Goal: Task Accomplishment & Management: Manage account settings

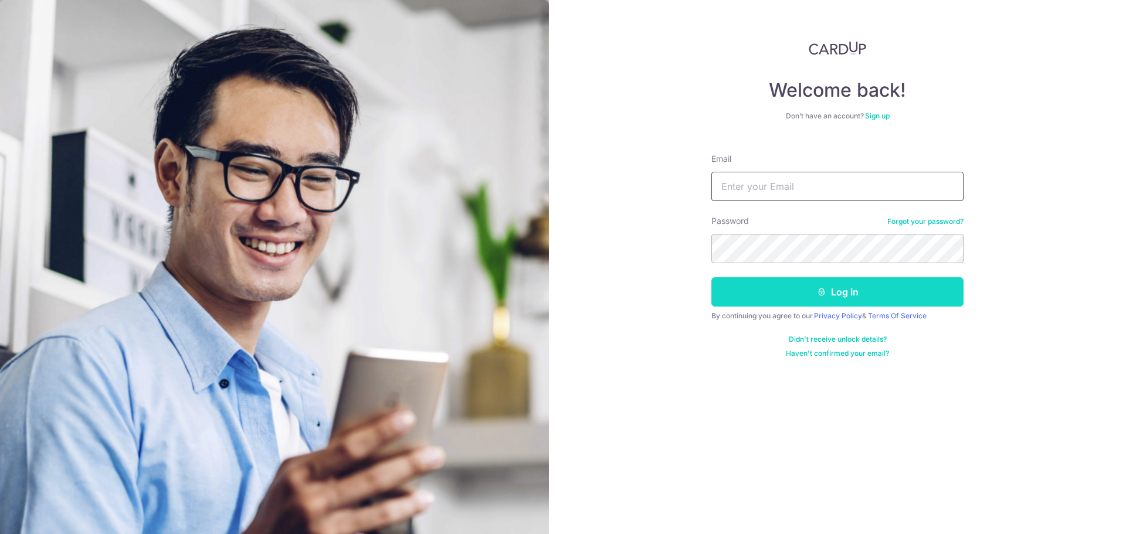
type input "[EMAIL_ADDRESS][DOMAIN_NAME]"
click at [800, 289] on button "Log in" at bounding box center [838, 291] width 252 height 29
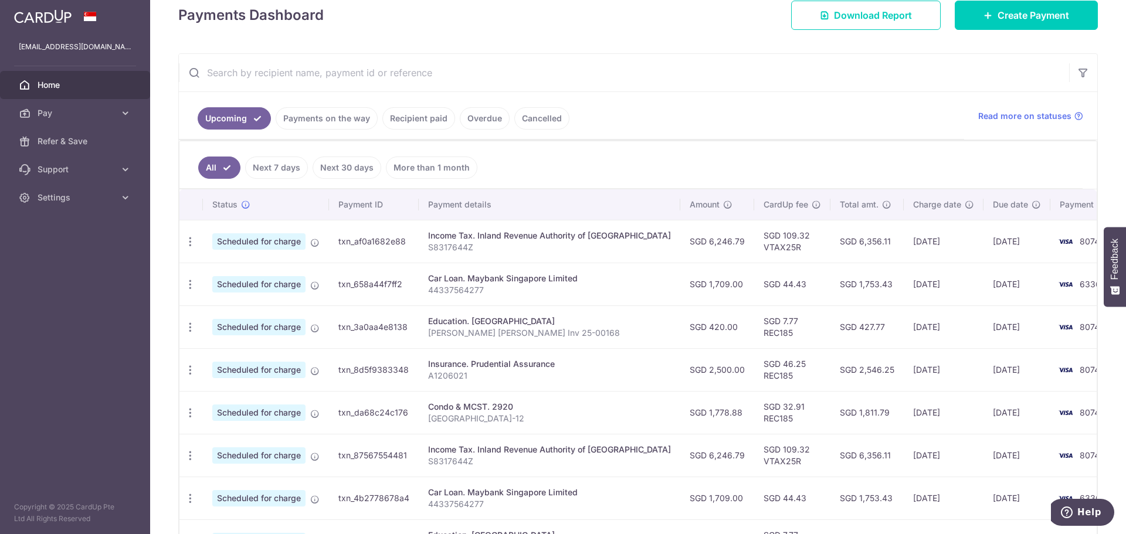
scroll to position [176, 0]
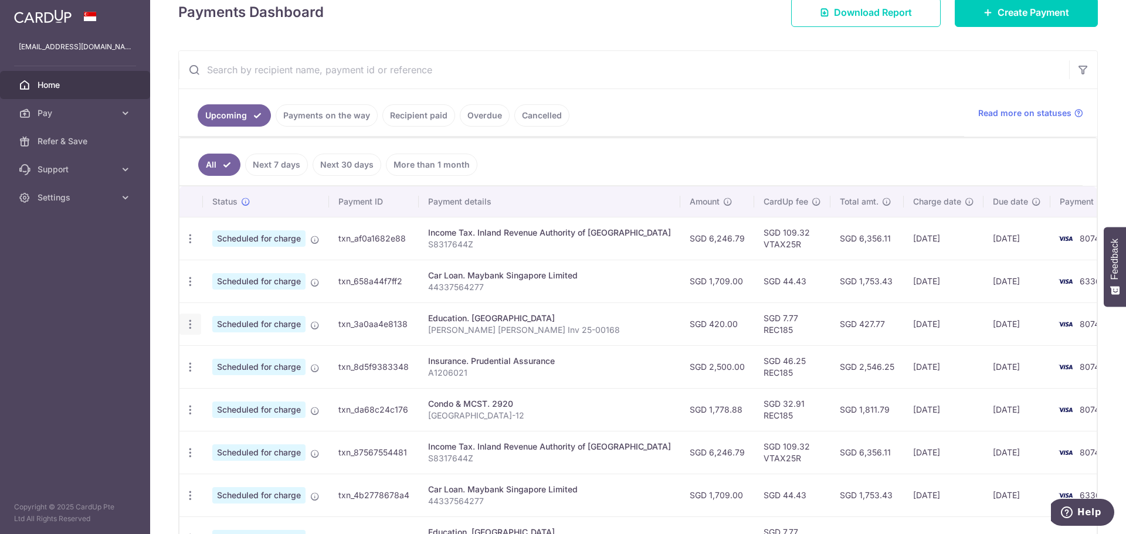
click at [192, 326] on icon "button" at bounding box center [190, 325] width 12 height 12
click at [265, 357] on span "Update payment" at bounding box center [253, 357] width 80 height 14
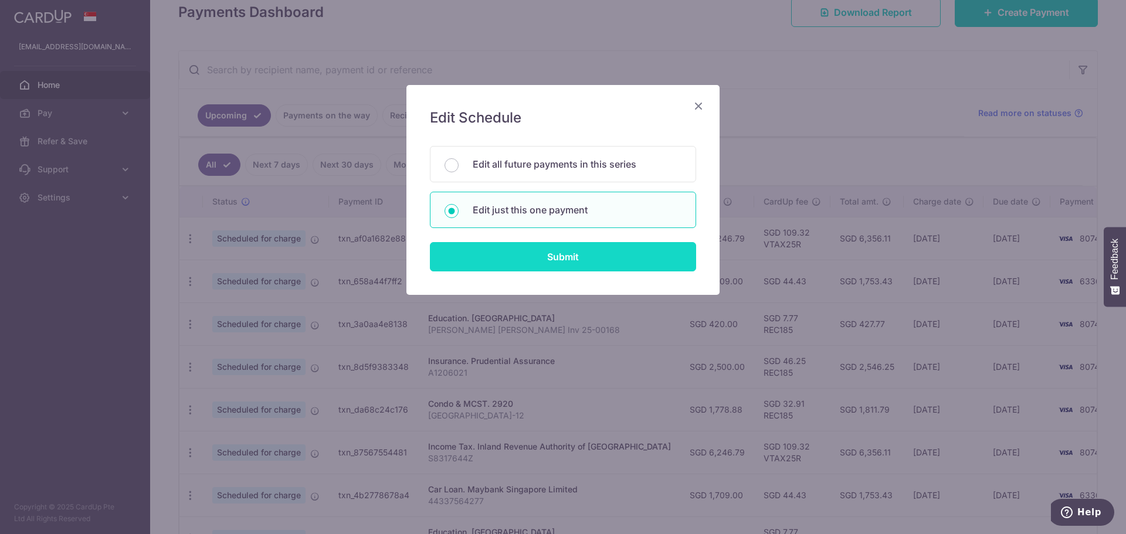
click at [495, 260] on input "Submit" at bounding box center [563, 256] width 266 height 29
radio input "true"
type input "420.00"
type input "12/10/2025"
type input "Jaelyn Quek Xin Yan Inv 25-00168"
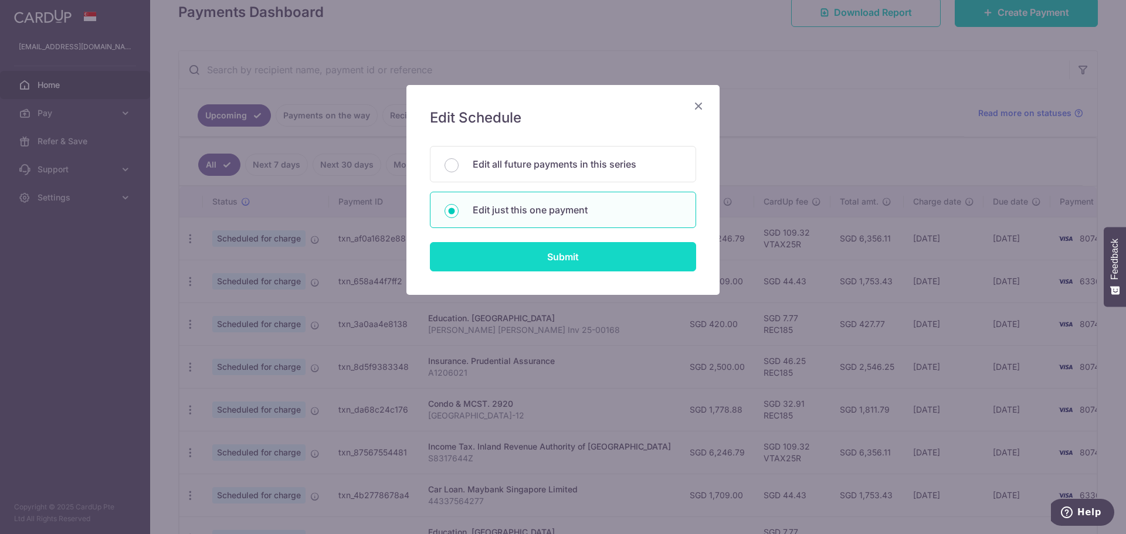
type input "REC185"
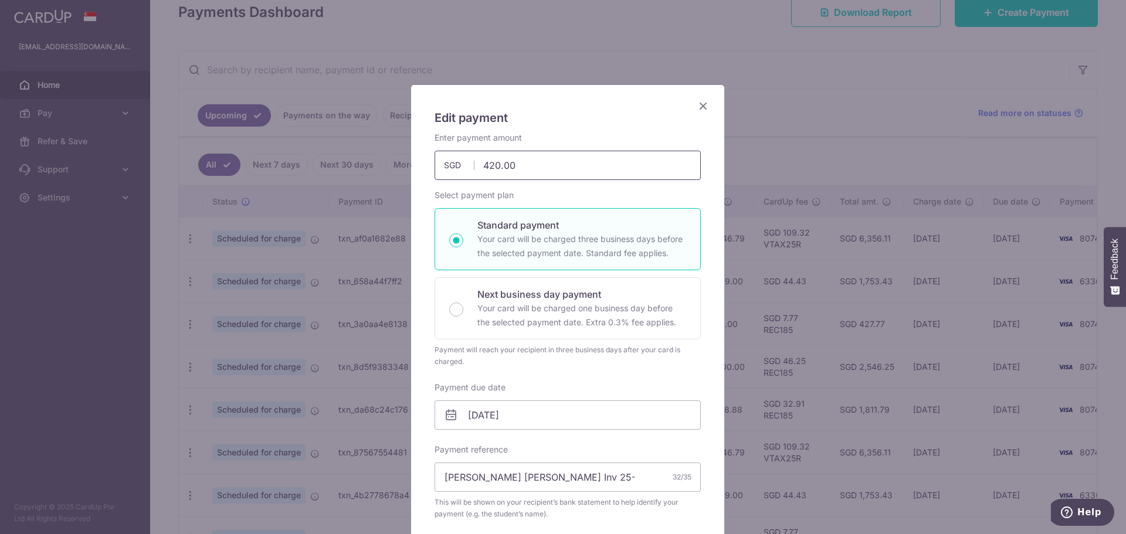
drag, startPoint x: 517, startPoint y: 164, endPoint x: 465, endPoint y: 162, distance: 52.2
click at [465, 162] on div "420.00 420.00 SGD" at bounding box center [568, 165] width 266 height 29
type input "458.00"
click at [577, 109] on h5 "Edit payment" at bounding box center [568, 118] width 266 height 19
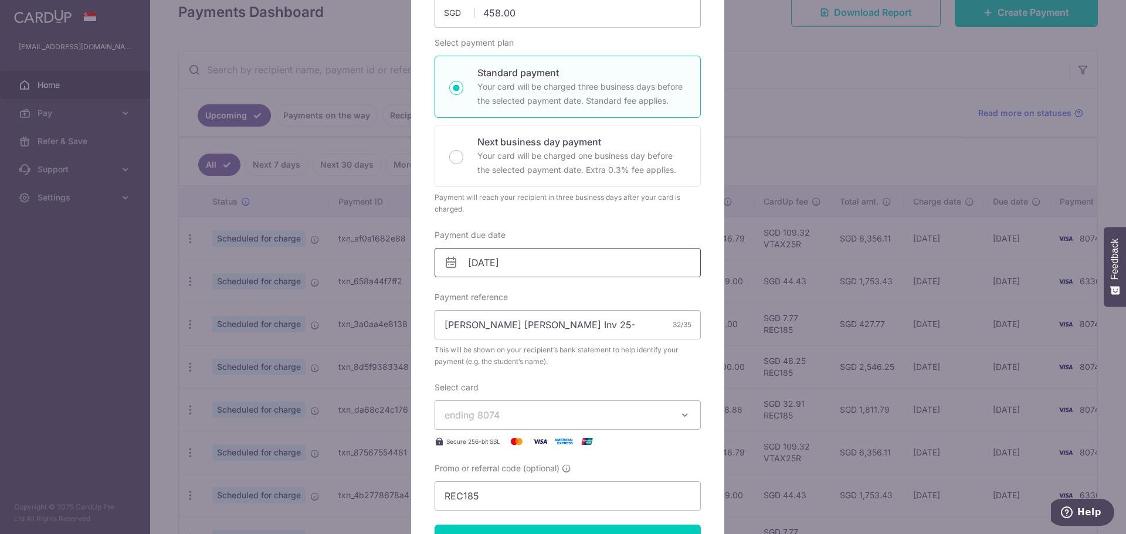
scroll to position [235, 0]
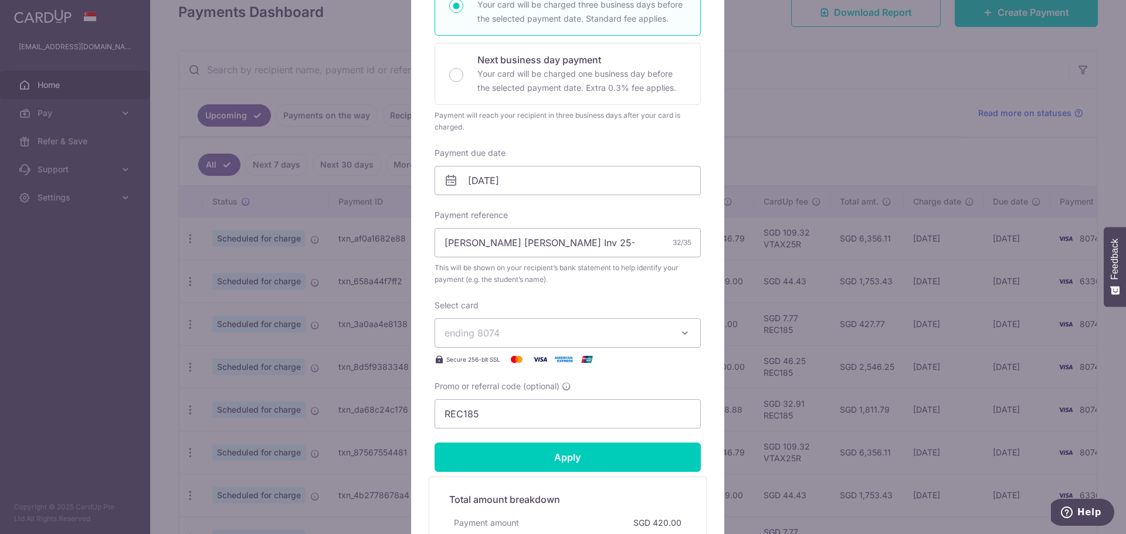
click at [714, 290] on div "Edit payment By clicking apply, you will make changes to all payments to Radian…" at bounding box center [567, 240] width 313 height 781
drag, startPoint x: 604, startPoint y: 247, endPoint x: 548, endPoint y: 241, distance: 56.1
click at [548, 241] on input "Jaelyn Quek Xin Yan Inv 25-00168" at bounding box center [568, 242] width 266 height 29
paste input "25-332"
click at [551, 243] on input "Jaelyn Quek Xin Yan Inv 25-332" at bounding box center [568, 242] width 266 height 29
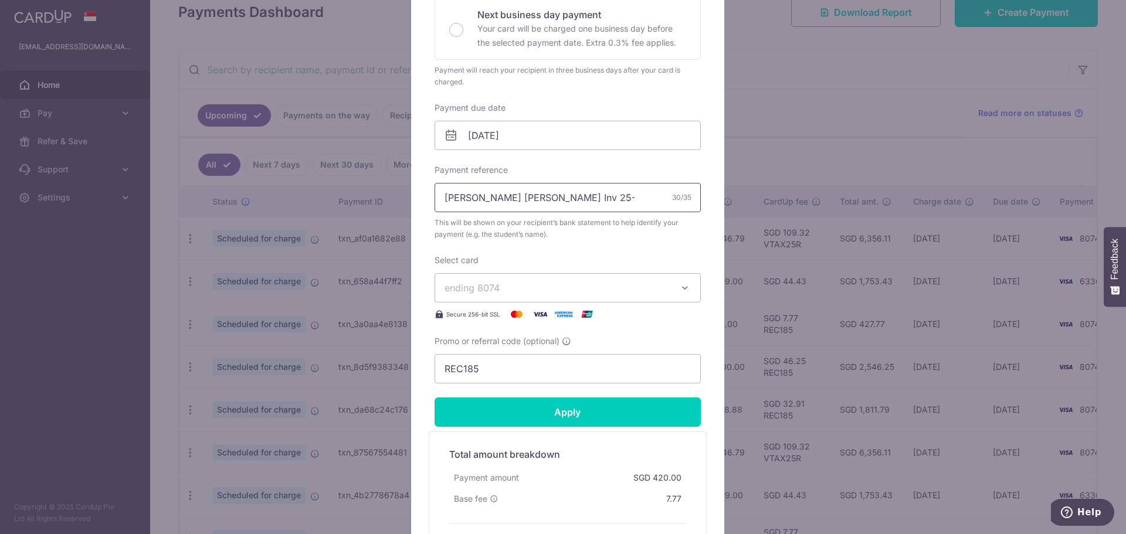
scroll to position [352, 0]
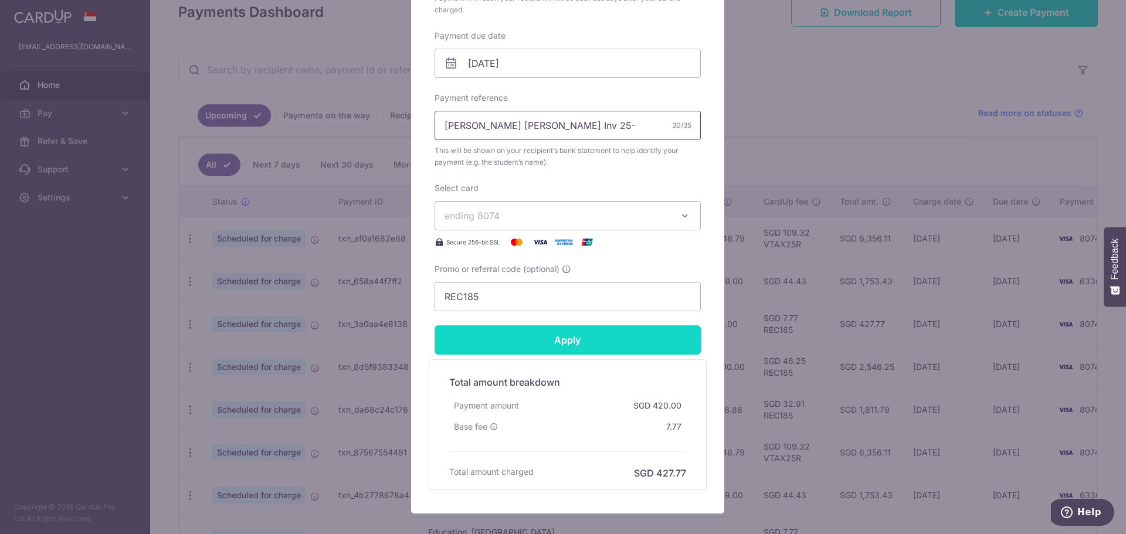
type input "Jaelyn Quek Xin Yan Inv 25-332"
click at [587, 340] on input "Apply" at bounding box center [568, 340] width 266 height 29
type input "Successfully Applied"
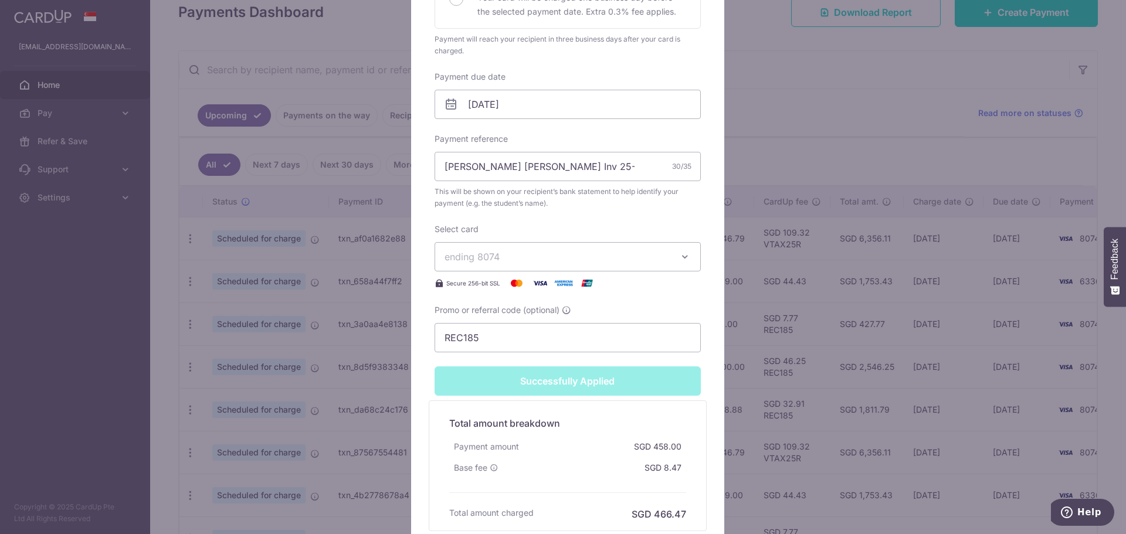
scroll to position [393, 0]
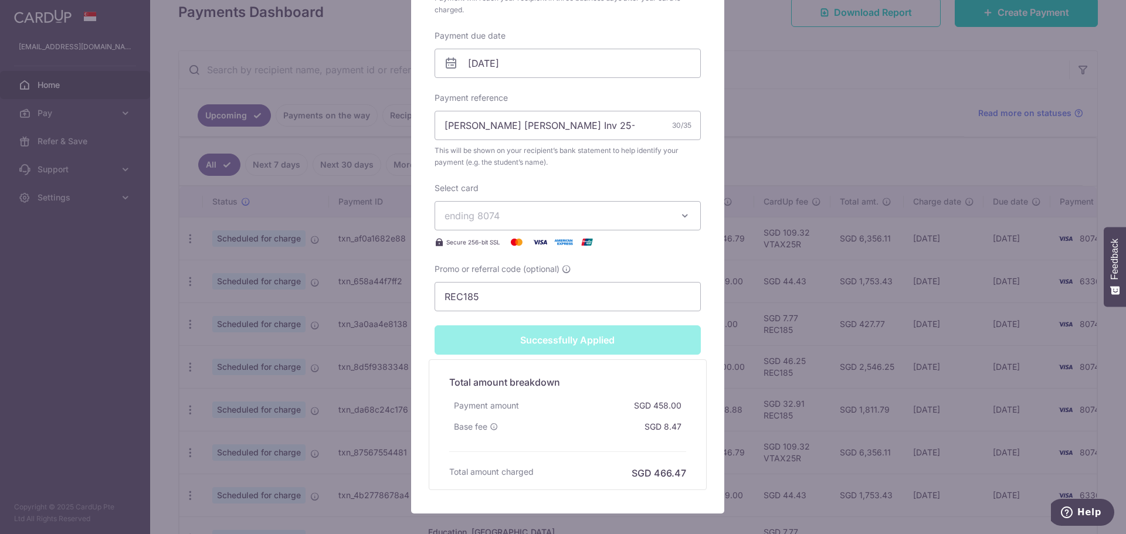
click at [678, 265] on div "Promo or referral code (optional) REC185" at bounding box center [568, 287] width 266 height 48
click at [670, 271] on div "Promo or referral code (optional) REC185" at bounding box center [568, 287] width 266 height 48
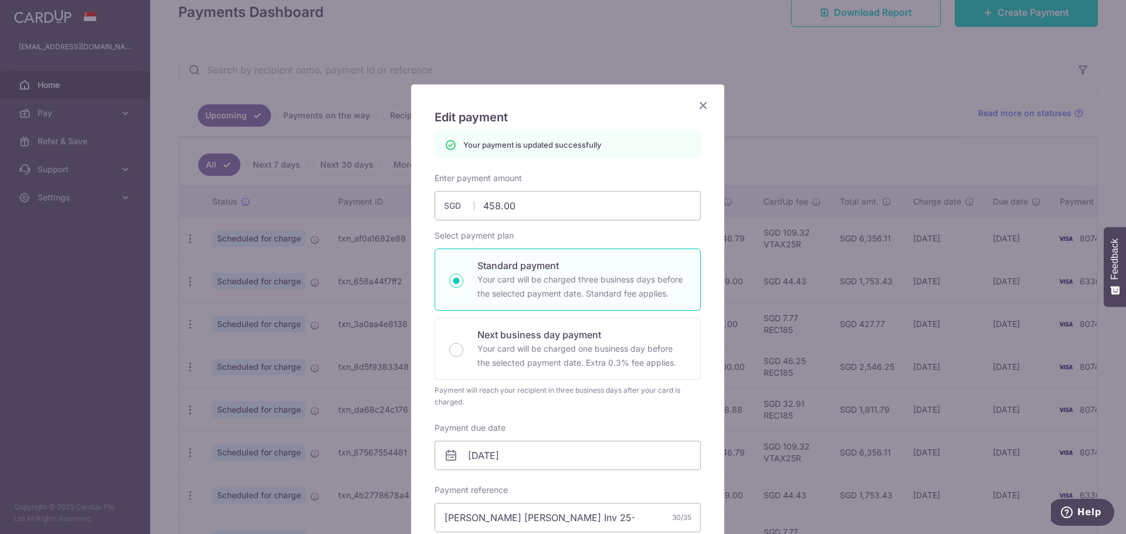
scroll to position [0, 0]
click at [697, 105] on icon "Close" at bounding box center [703, 106] width 14 height 15
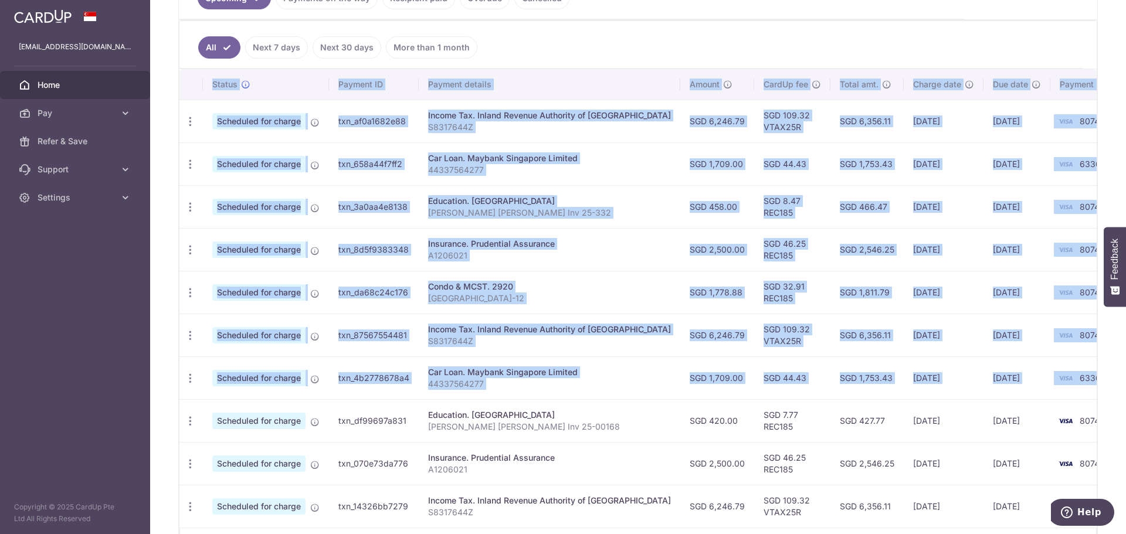
scroll to position [0, 1]
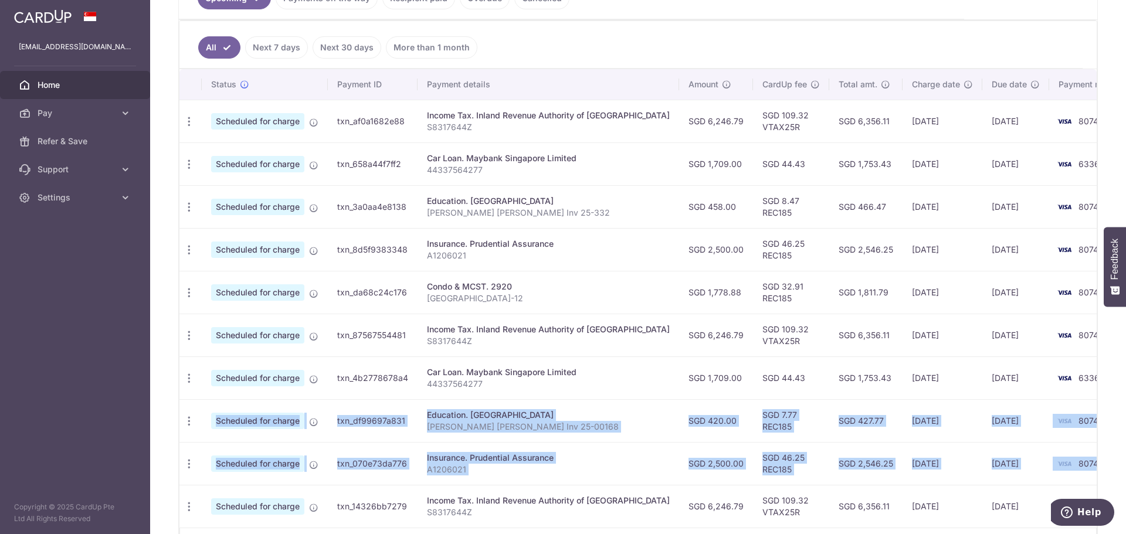
drag, startPoint x: 182, startPoint y: 408, endPoint x: 1064, endPoint y: 465, distance: 884.1
click at [1064, 465] on tbody "Update payment Cancel payment Scheduled for charge txn_af0a1682e88 Income Tax. …" at bounding box center [658, 314] width 960 height 428
click at [1071, 466] on td "8074" at bounding box center [1093, 463] width 89 height 43
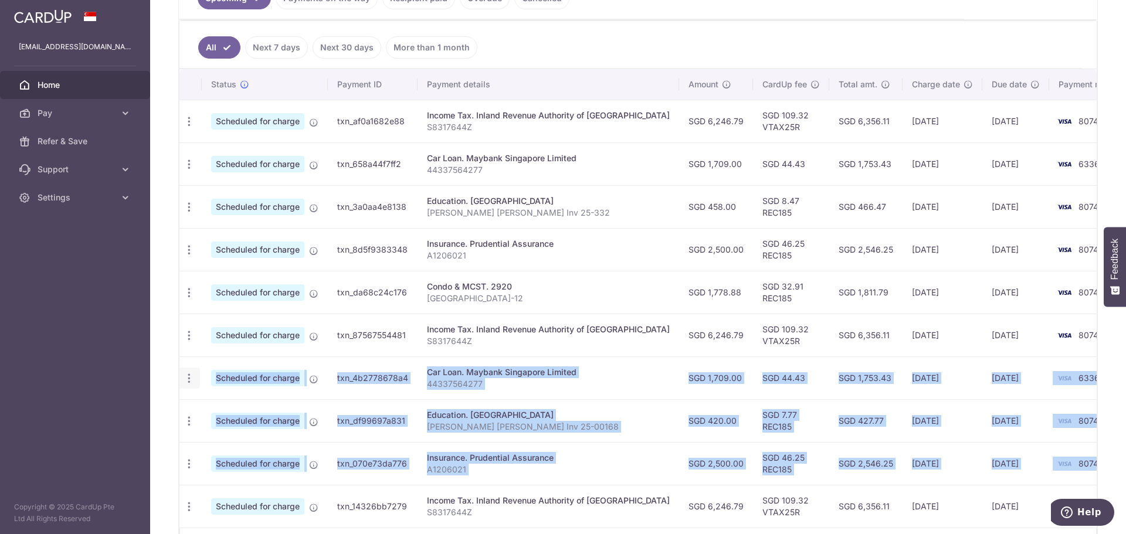
scroll to position [0, 0]
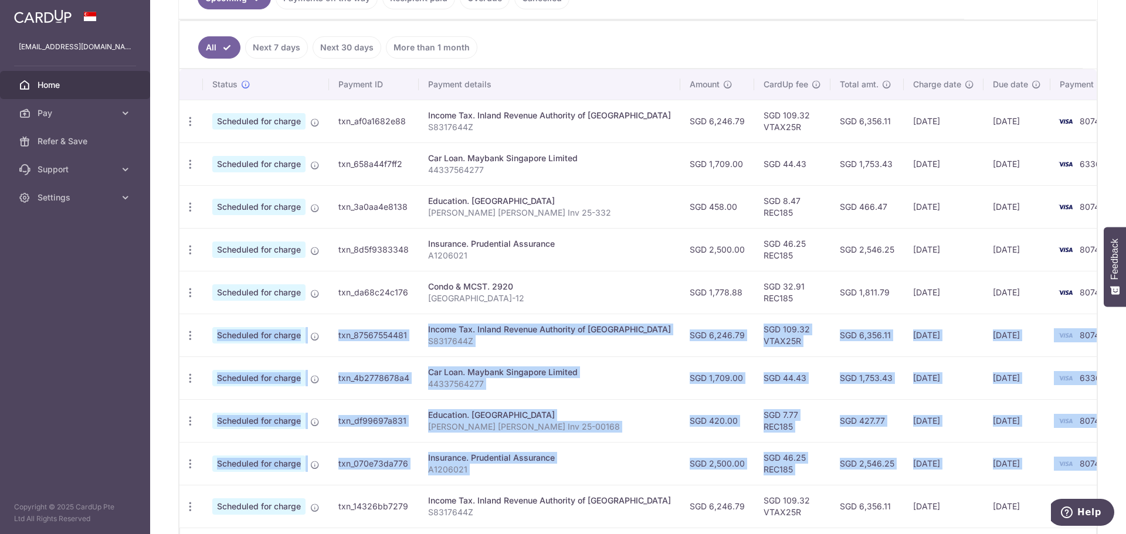
drag, startPoint x: 1064, startPoint y: 470, endPoint x: 179, endPoint y: 351, distance: 891.9
click at [179, 351] on tbody "Update payment Cancel payment Scheduled for charge txn_af0a1682e88 Income Tax. …" at bounding box center [659, 314] width 960 height 428
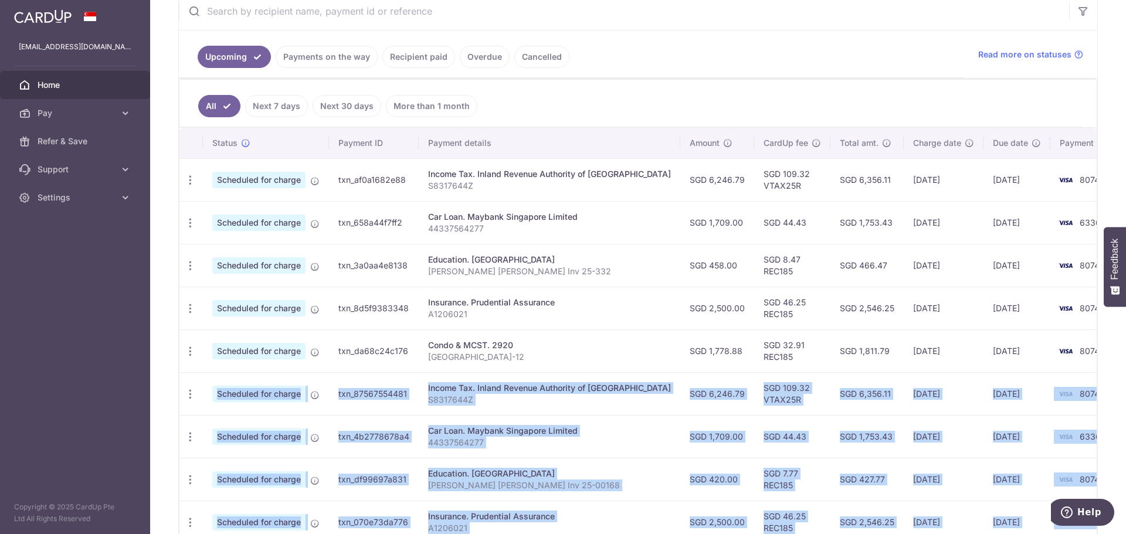
scroll to position [378, 0]
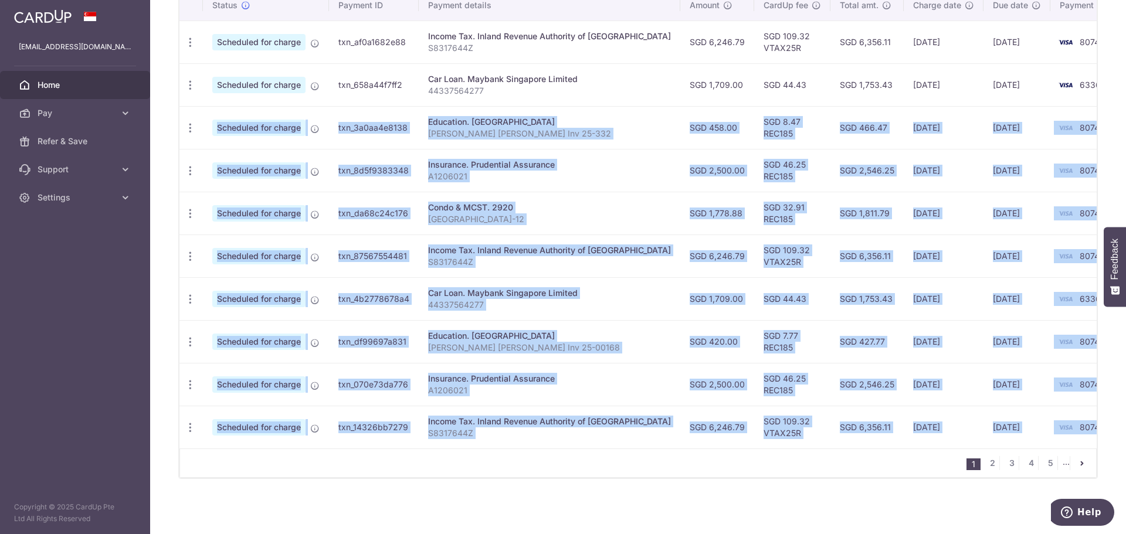
drag, startPoint x: 1079, startPoint y: 422, endPoint x: 200, endPoint y: 103, distance: 934.9
click at [200, 103] on tbody "Update payment Cancel payment Scheduled for charge txn_af0a1682e88 Income Tax. …" at bounding box center [659, 235] width 960 height 428
click at [1078, 424] on td "8074" at bounding box center [1095, 427] width 89 height 43
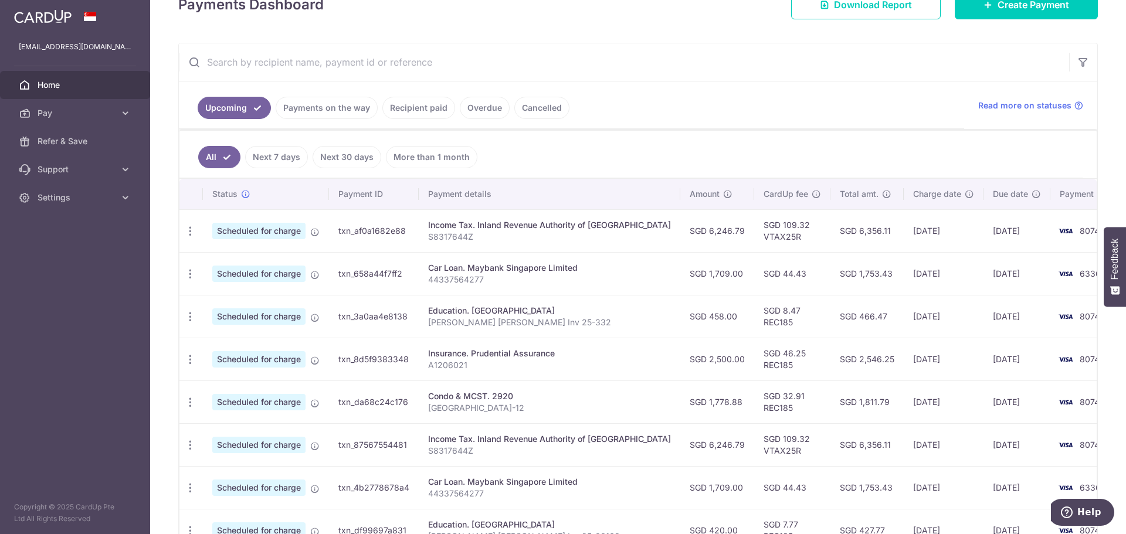
scroll to position [144, 0]
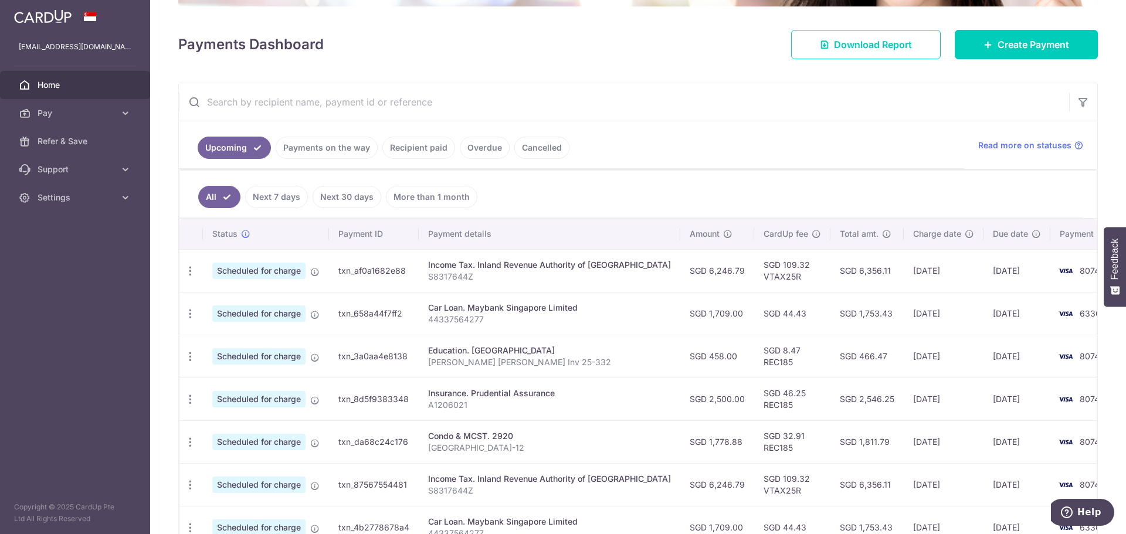
drag, startPoint x: 1082, startPoint y: 425, endPoint x: 177, endPoint y: 137, distance: 949.8
click at [177, 137] on div "× Pause Schedule Pause all future payments in this series Pause just this one p…" at bounding box center [638, 267] width 976 height 534
click at [178, 131] on div "Upcoming Payments on the way Recipient paid Overdue Cancelled Read more on stat…" at bounding box center [638, 395] width 920 height 625
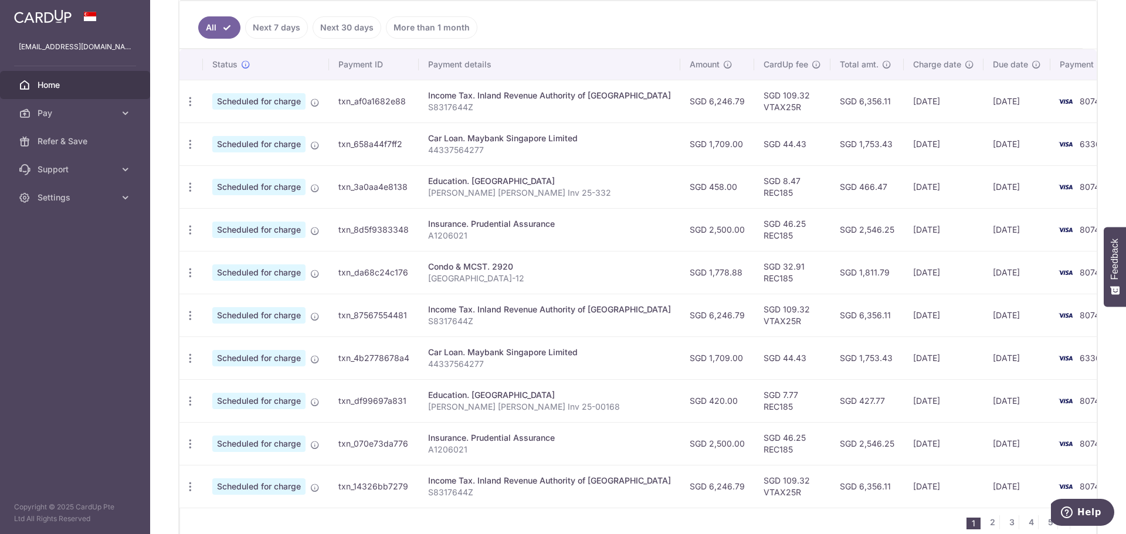
scroll to position [378, 0]
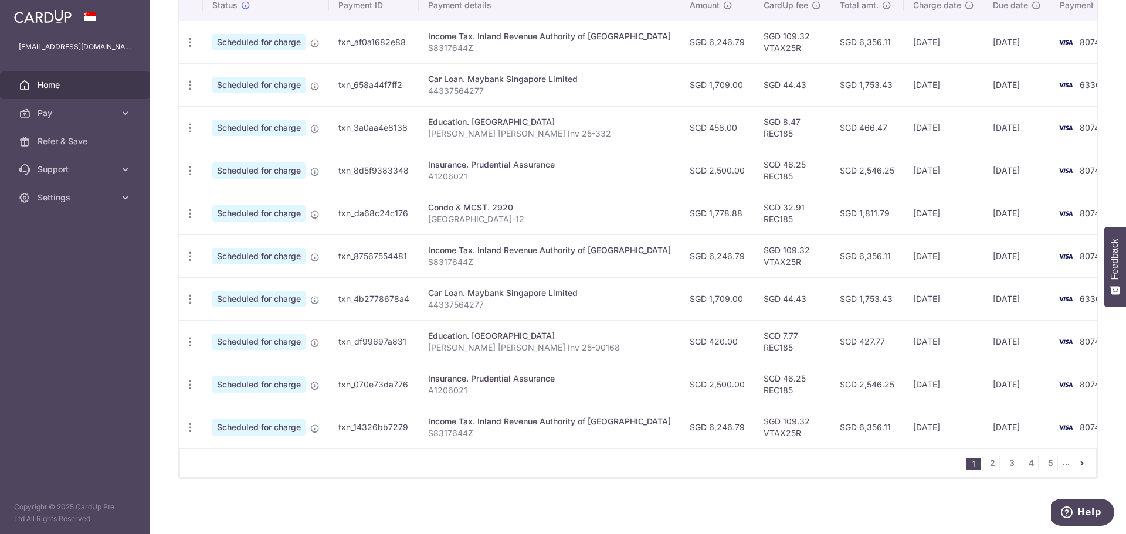
drag, startPoint x: 182, startPoint y: 133, endPoint x: 1062, endPoint y: 421, distance: 926.4
click at [1062, 421] on div "Upcoming Payments on the way Recipient paid Overdue Cancelled Read more on stat…" at bounding box center [638, 166] width 920 height 625
click at [1067, 417] on td "8074" at bounding box center [1095, 427] width 89 height 43
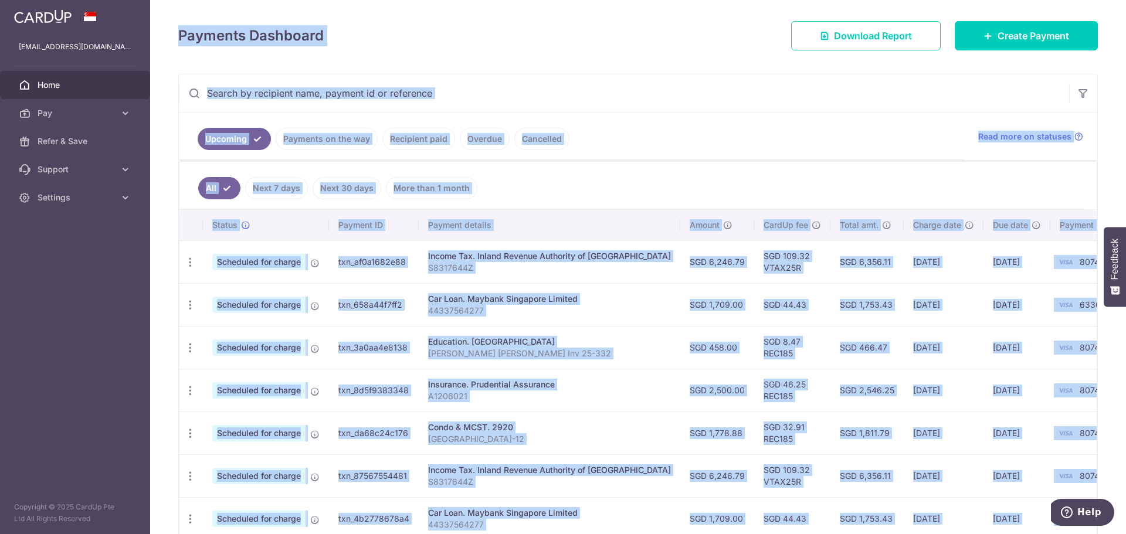
scroll to position [144, 0]
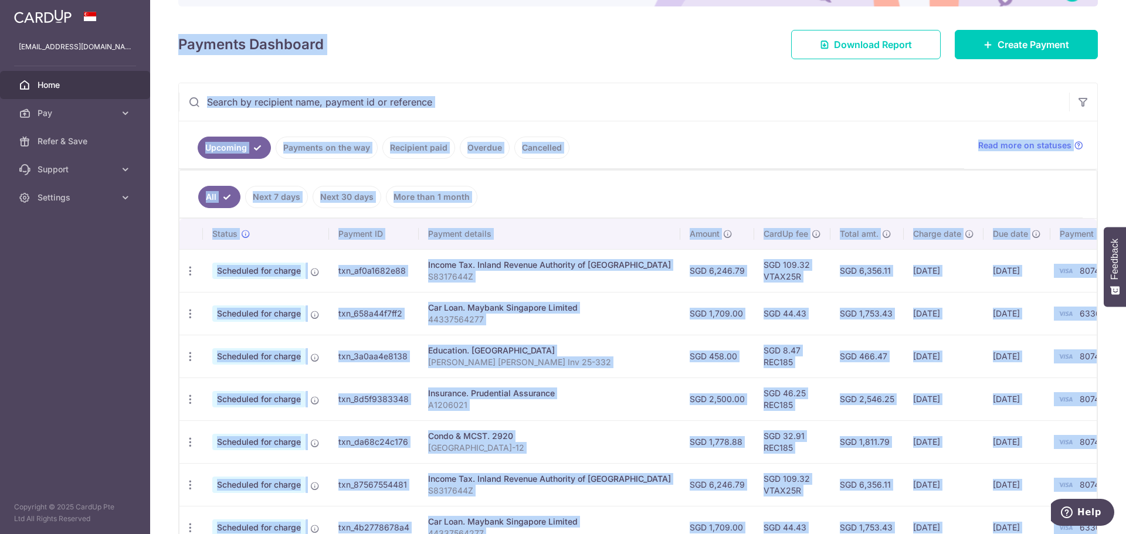
drag, startPoint x: 1070, startPoint y: 423, endPoint x: 165, endPoint y: 49, distance: 979.4
click at [165, 49] on div "× Pause Schedule Pause all future payments in this series Pause just this one p…" at bounding box center [638, 267] width 976 height 534
click at [375, 33] on div "Payments Dashboard Download Report Create Payment" at bounding box center [638, 42] width 920 height 34
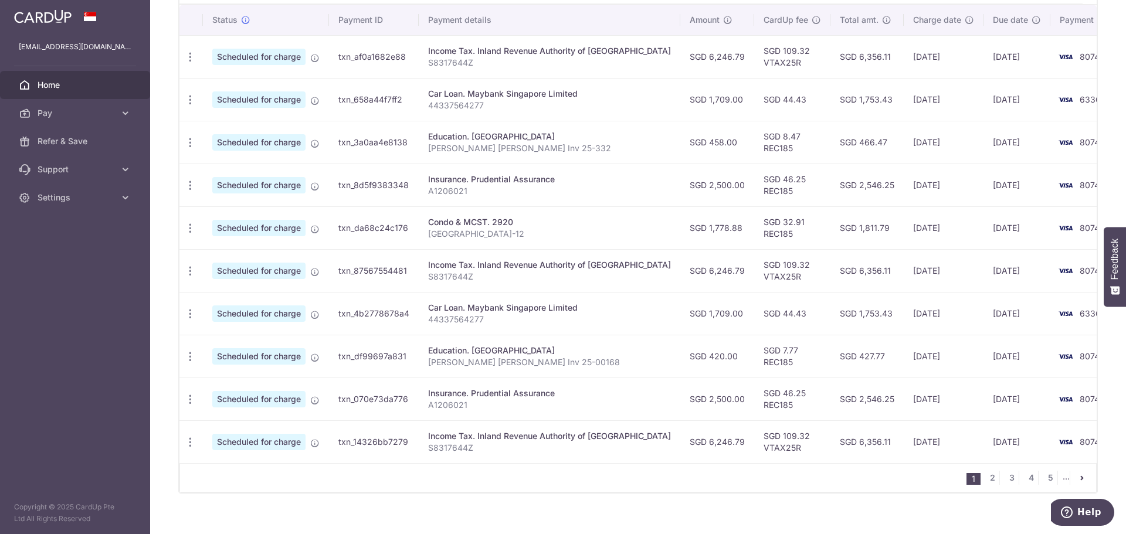
scroll to position [378, 0]
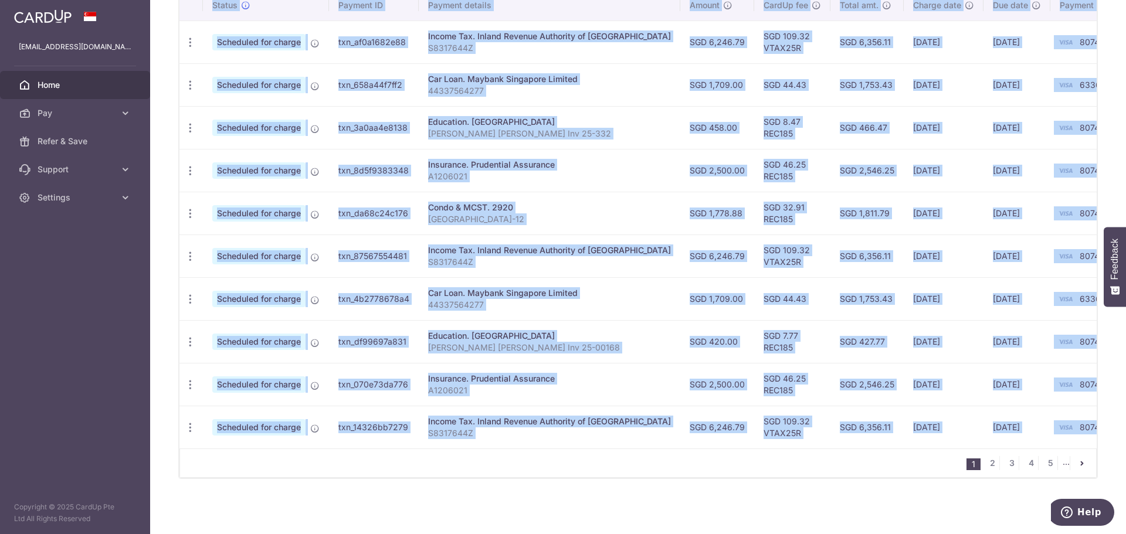
drag, startPoint x: 176, startPoint y: 42, endPoint x: 1061, endPoint y: 425, distance: 964.0
click at [1061, 425] on div "× Pause Schedule Pause all future payments in this series Pause just this one p…" at bounding box center [638, 267] width 976 height 534
click at [1061, 424] on td "8074" at bounding box center [1095, 427] width 89 height 43
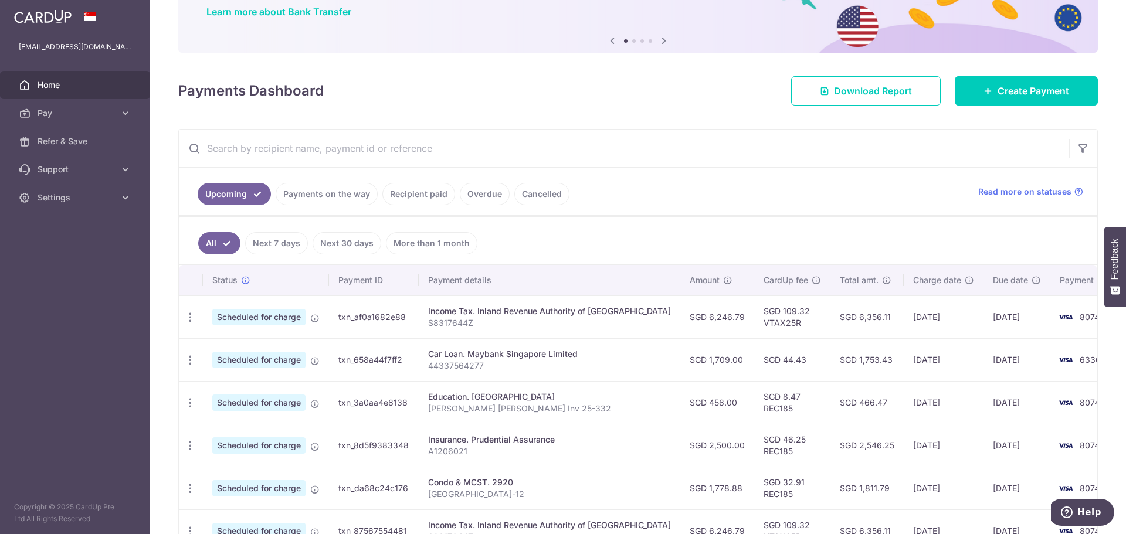
scroll to position [85, 0]
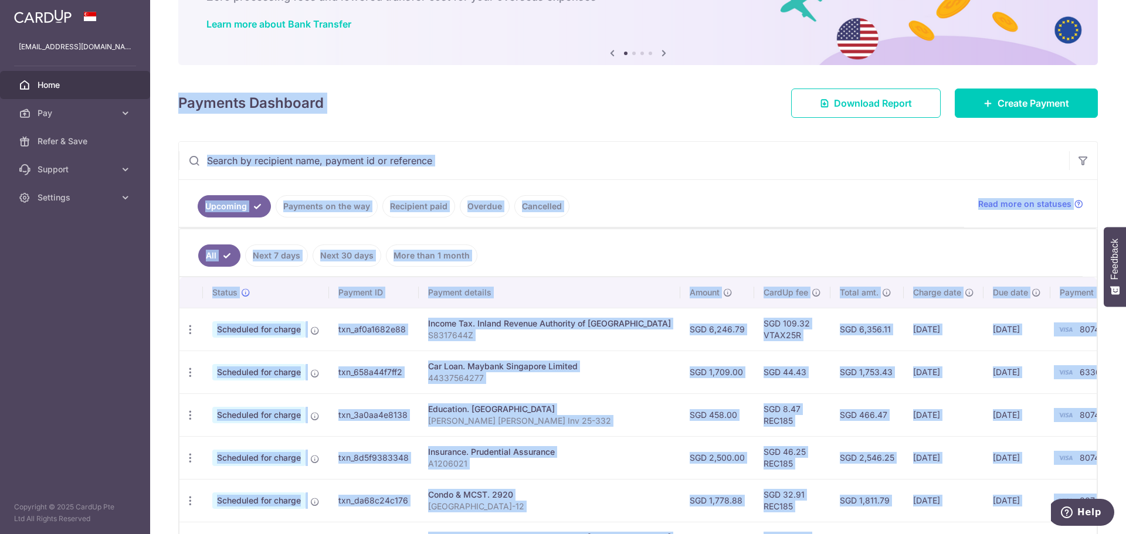
drag, startPoint x: 1064, startPoint y: 421, endPoint x: 170, endPoint y: 110, distance: 947.0
click at [170, 110] on div "× Pause Schedule Pause all future payments in this series Pause just this one p…" at bounding box center [638, 267] width 976 height 534
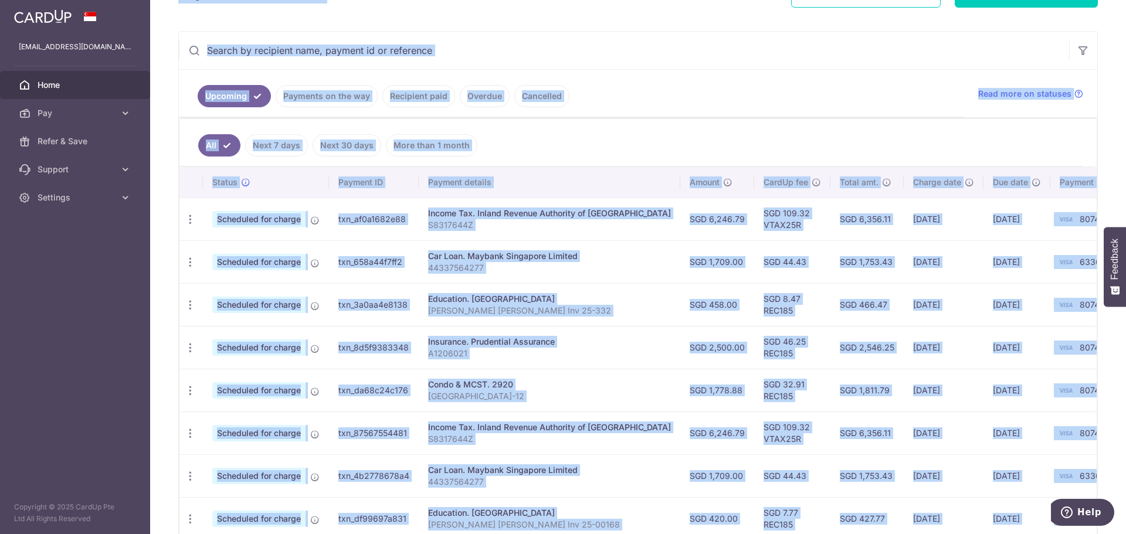
scroll to position [202, 0]
